Goal: Navigation & Orientation: Find specific page/section

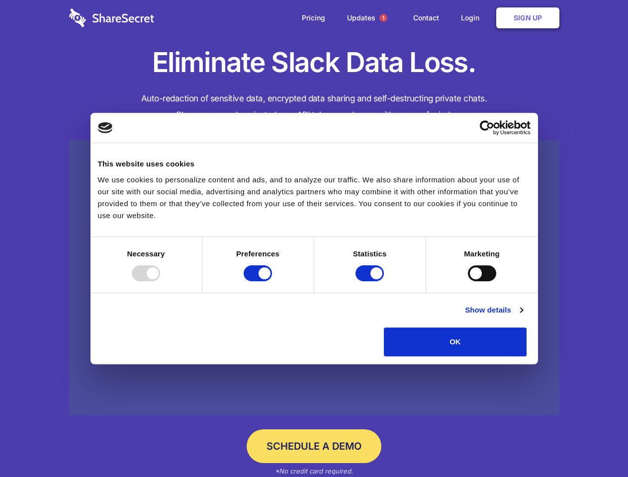
click at [160, 281] on div at bounding box center [146, 274] width 28 height 16
click at [272, 281] on input "Preferences" at bounding box center [258, 274] width 28 height 16
checkbox input "false"
click at [371, 281] on input "Statistics" at bounding box center [370, 274] width 28 height 16
checkbox input "false"
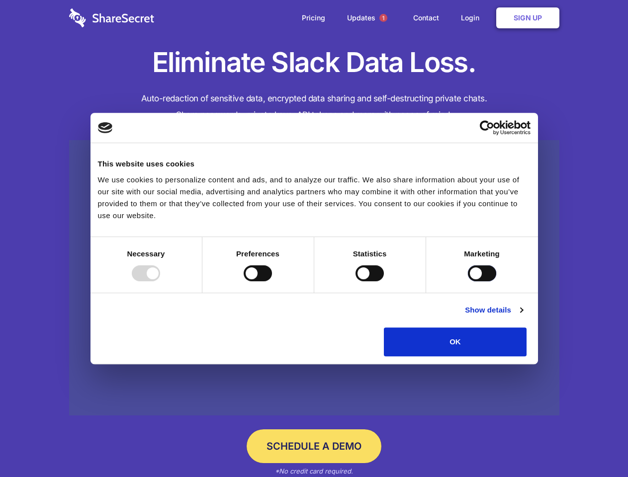
click at [468, 281] on input "Marketing" at bounding box center [482, 274] width 28 height 16
checkbox input "true"
click at [523, 316] on link "Show details" at bounding box center [494, 310] width 58 height 12
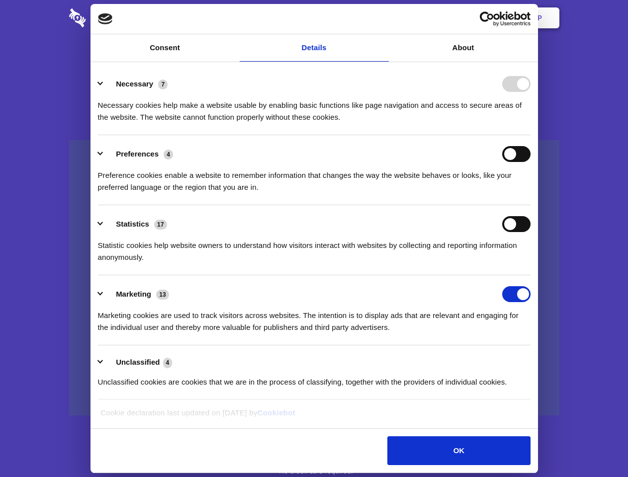
click at [531, 135] on li "Necessary 7 Necessary cookies help make a website usable by enabling basic func…" at bounding box center [314, 100] width 433 height 70
click at [383, 18] on span "1" at bounding box center [383, 18] width 8 height 8
